Goal: Information Seeking & Learning: Learn about a topic

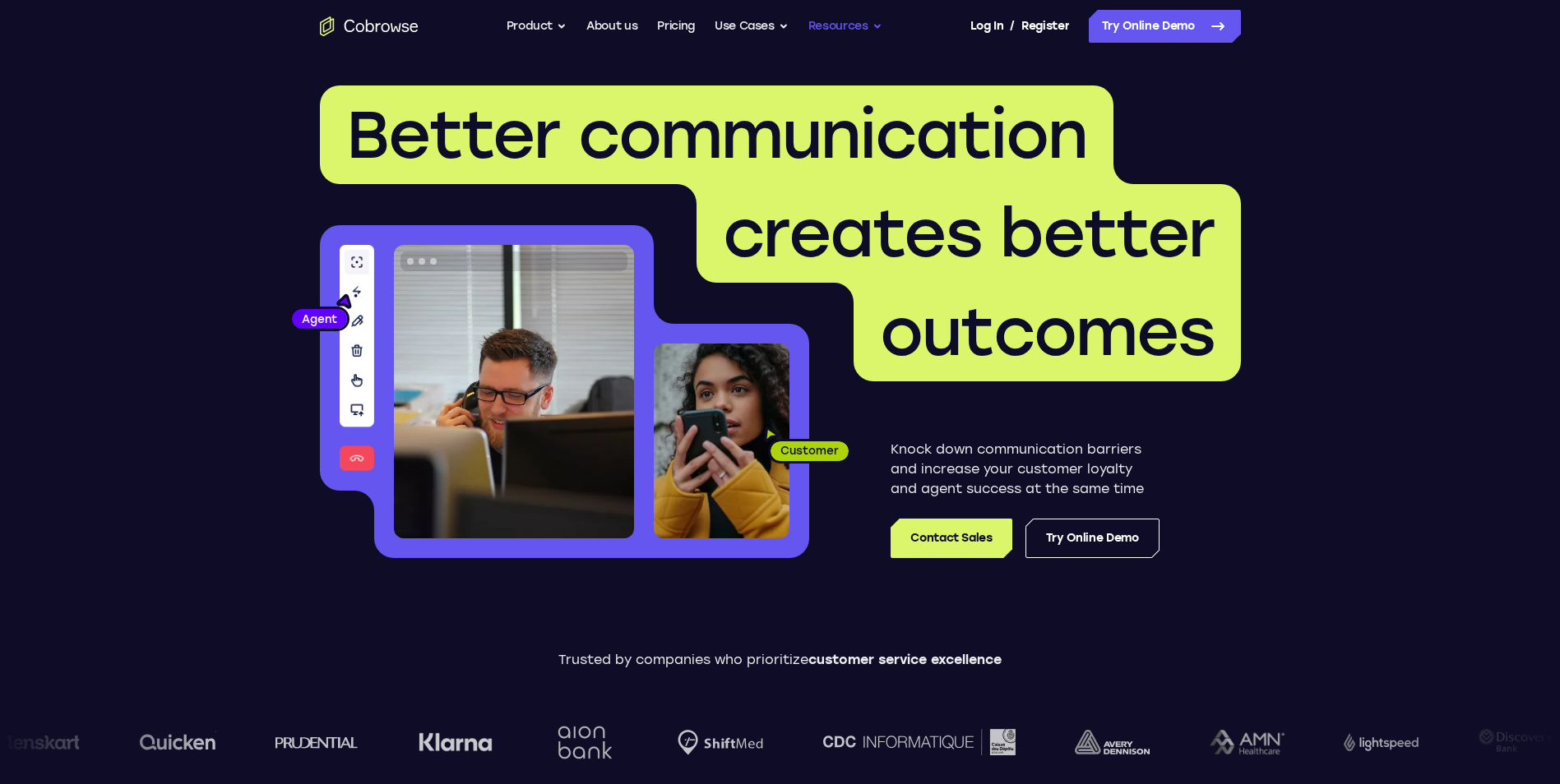
click at [883, 25] on button "Resources" at bounding box center [846, 26] width 74 height 33
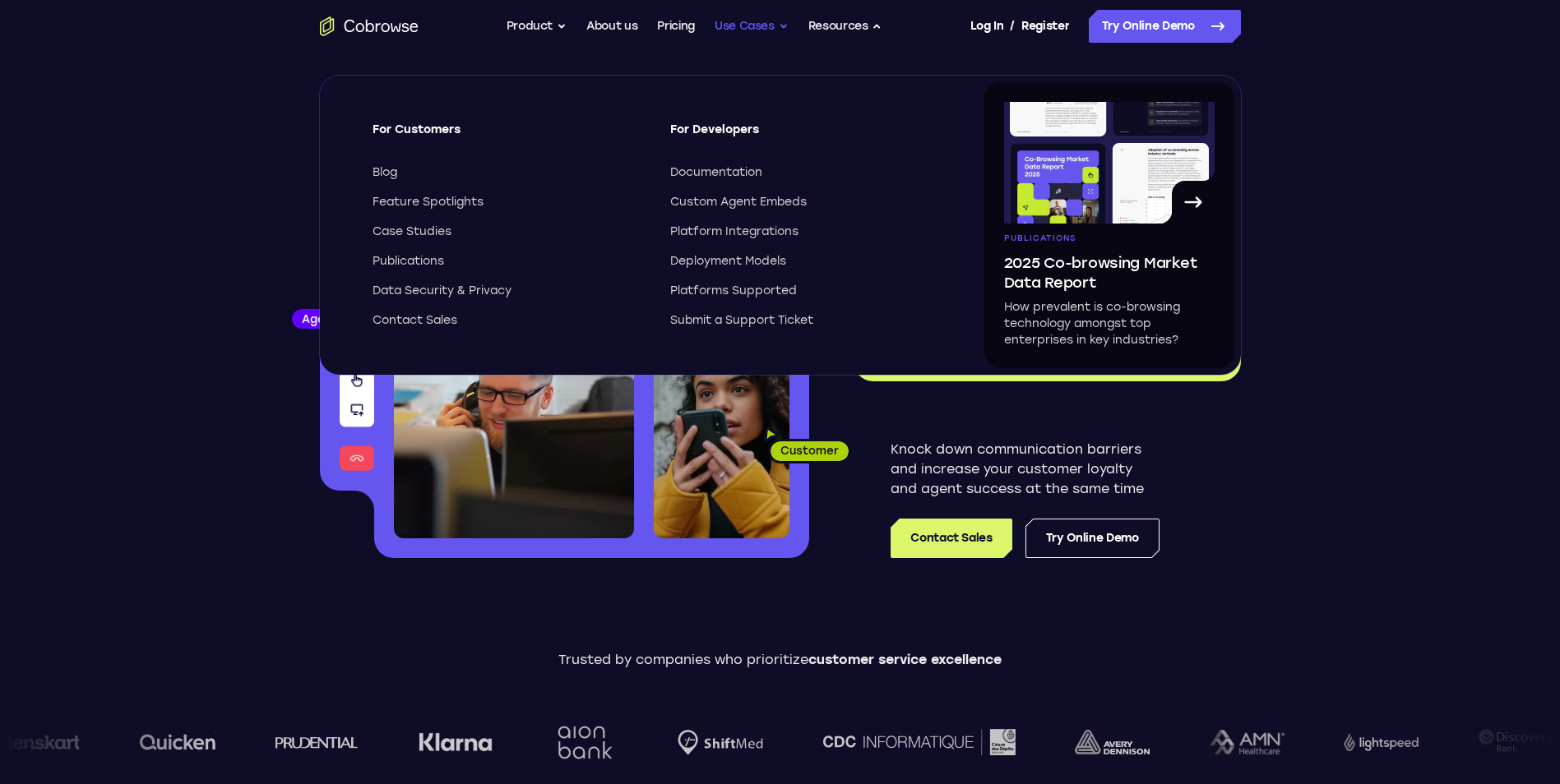
click at [777, 21] on button "Use Cases" at bounding box center [751, 26] width 74 height 33
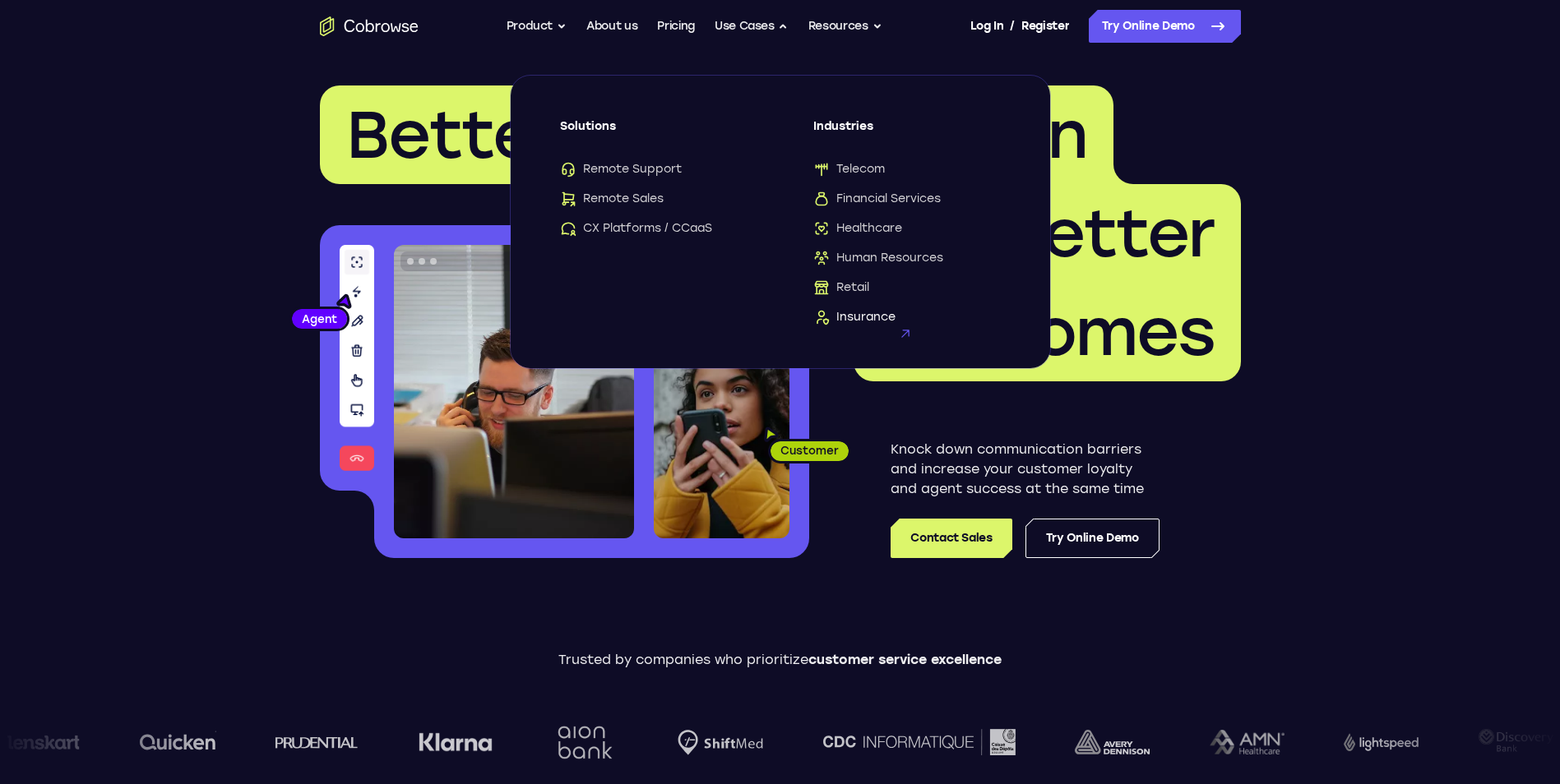
click at [847, 321] on span "Insurance" at bounding box center [855, 318] width 82 height 17
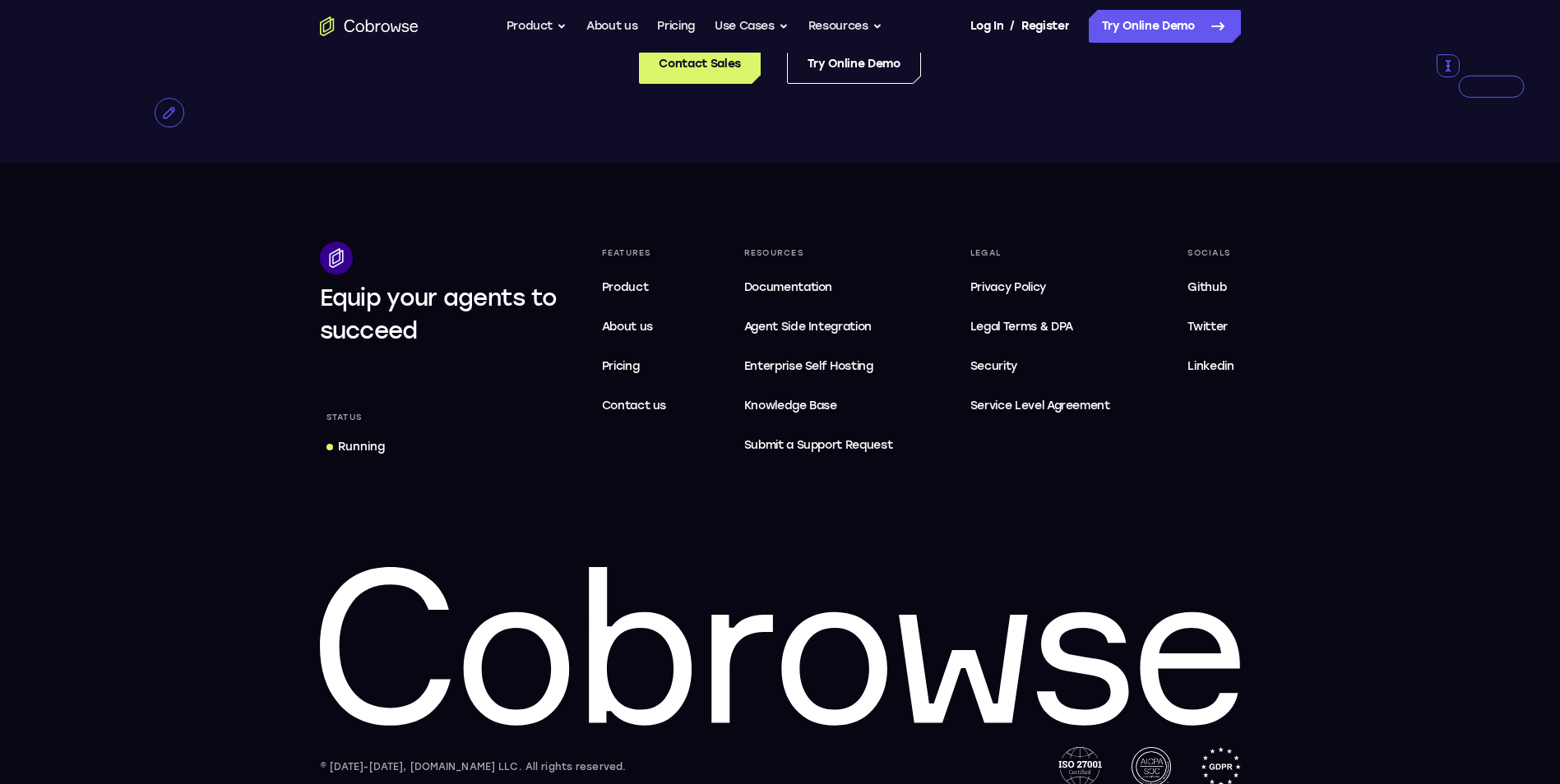
scroll to position [4238, 0]
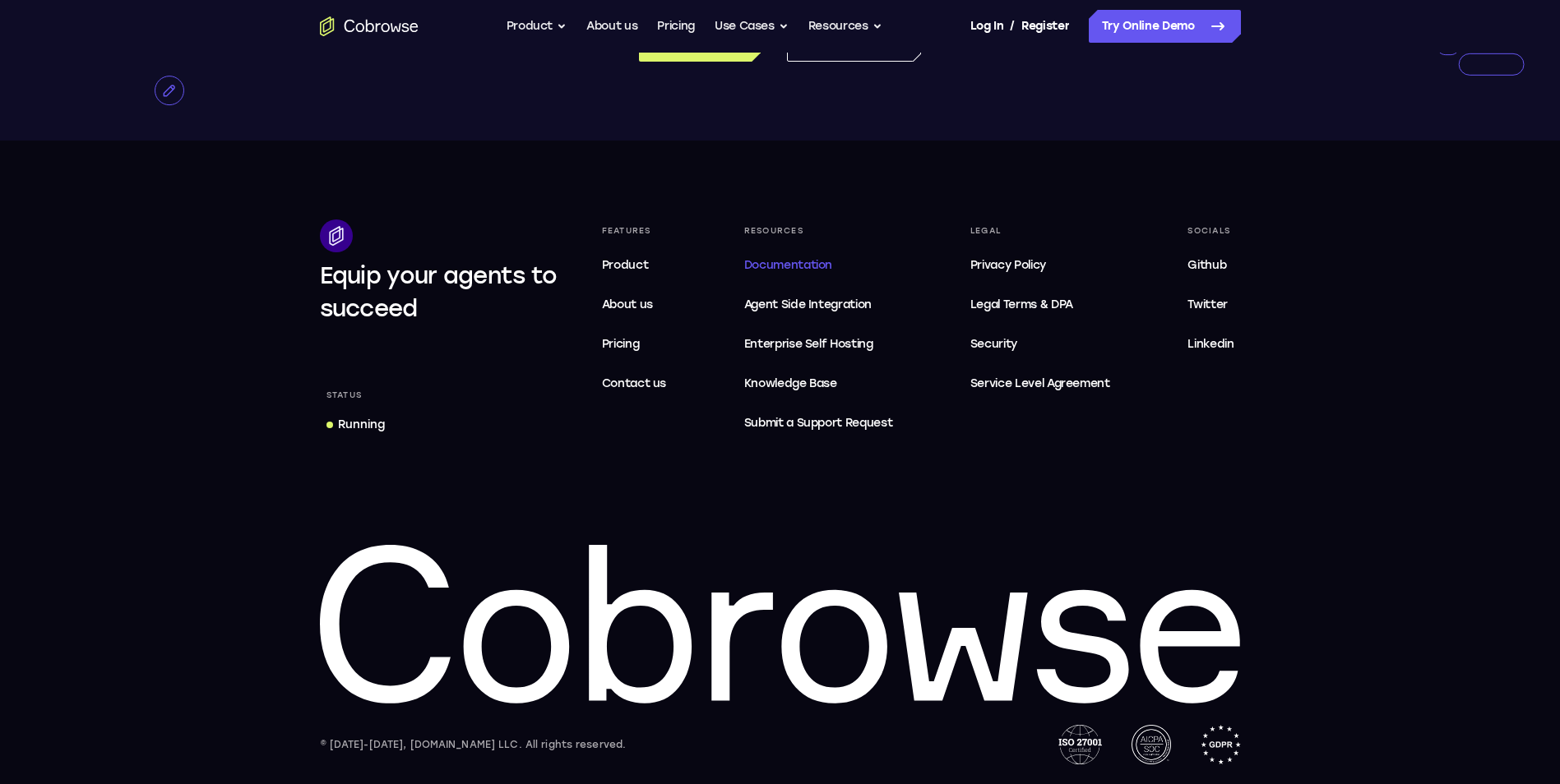
click at [813, 266] on span "Documentation" at bounding box center [788, 265] width 88 height 14
